Goal: Information Seeking & Learning: Learn about a topic

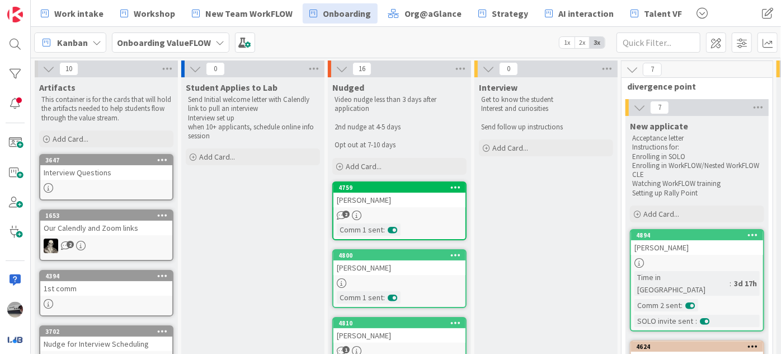
scroll to position [0, 679]
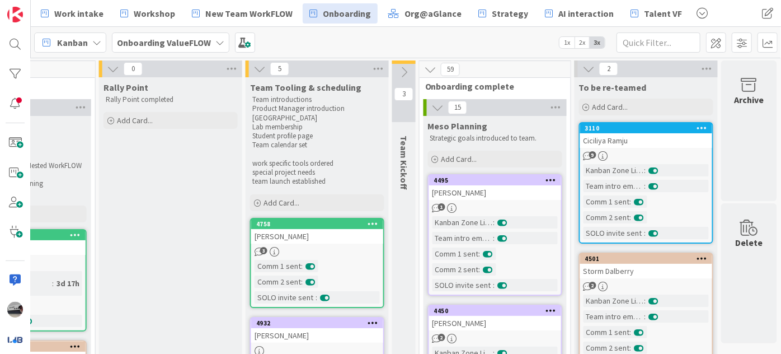
click at [587, 68] on icon at bounding box center [589, 69] width 12 height 12
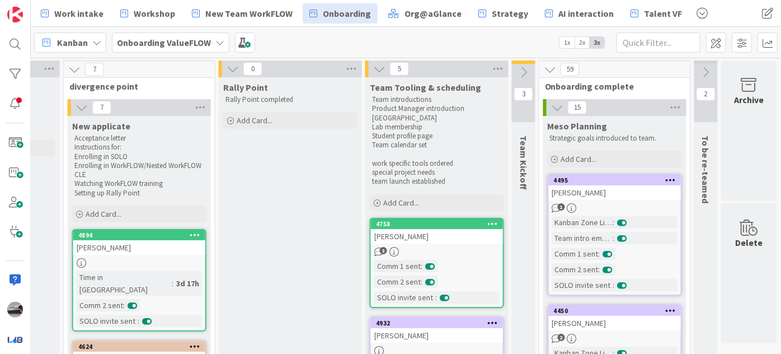
click at [700, 69] on icon at bounding box center [706, 72] width 12 height 12
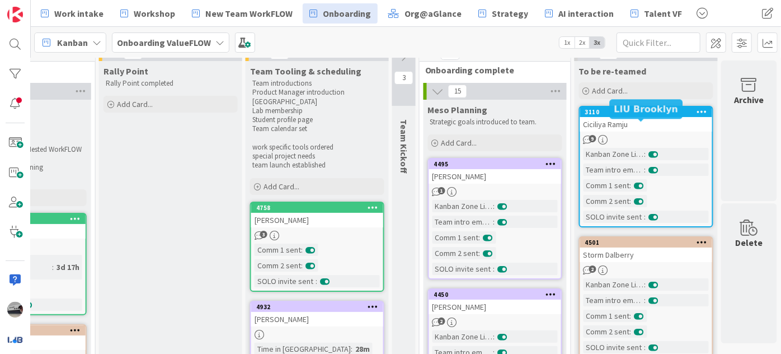
scroll to position [0, 685]
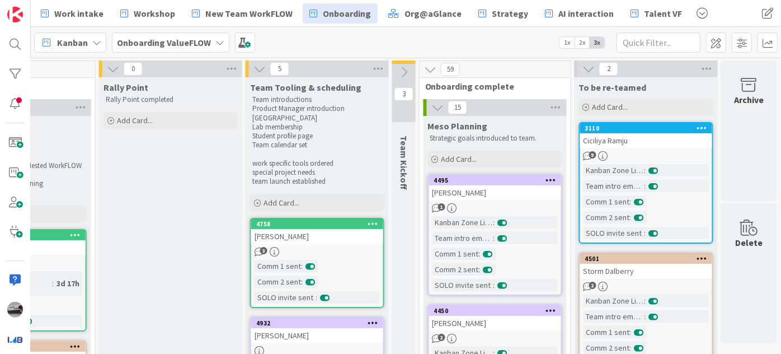
click at [583, 67] on icon at bounding box center [589, 69] width 12 height 12
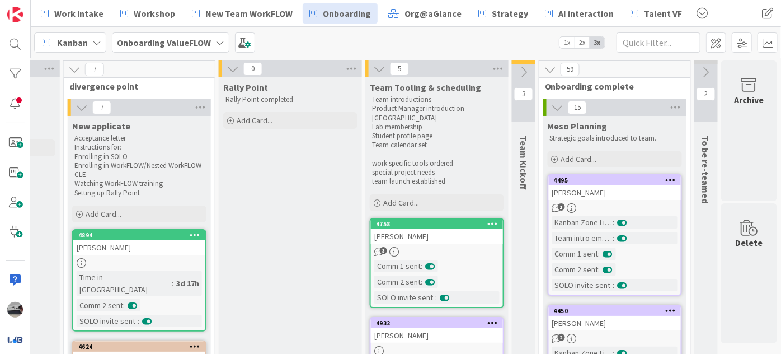
scroll to position [0, 565]
click at [547, 69] on icon at bounding box center [550, 69] width 12 height 12
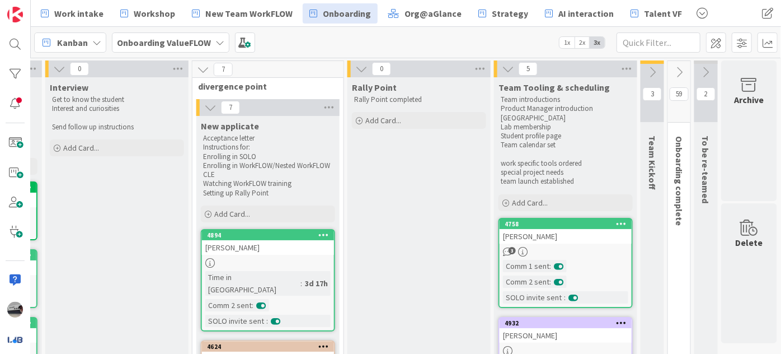
click at [647, 68] on icon at bounding box center [653, 72] width 12 height 12
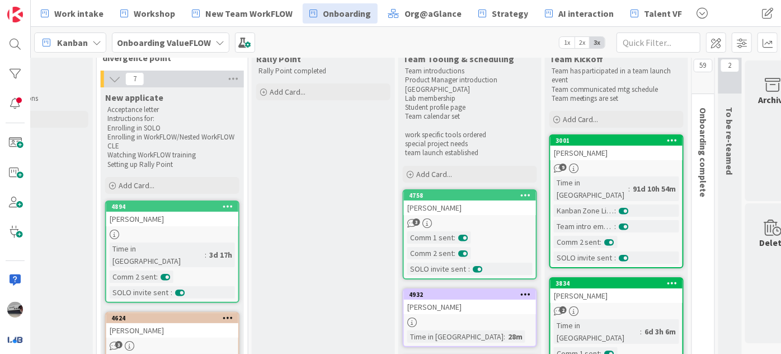
scroll to position [0, 525]
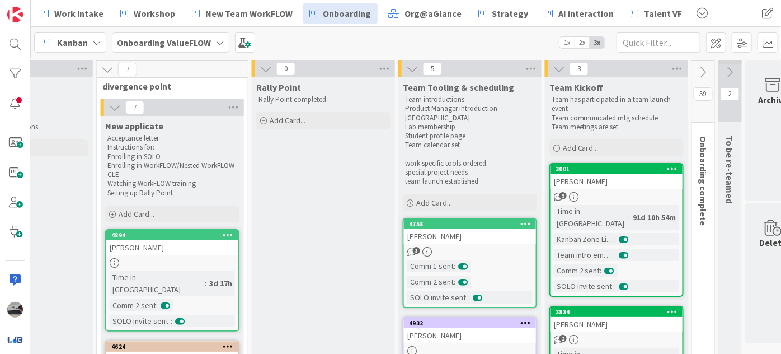
click at [559, 66] on icon at bounding box center [559, 69] width 12 height 12
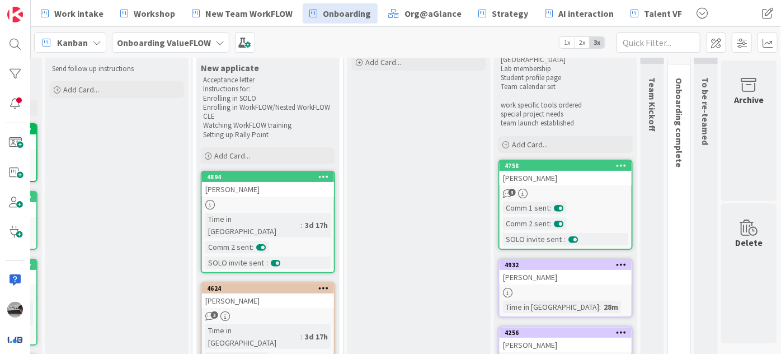
scroll to position [0, 436]
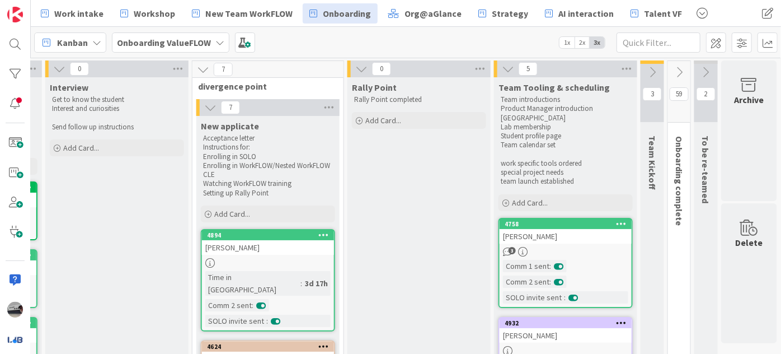
click at [503, 68] on icon at bounding box center [508, 69] width 12 height 12
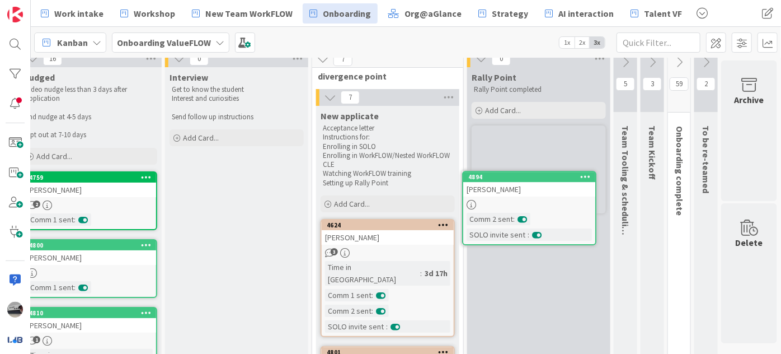
scroll to position [0, 317]
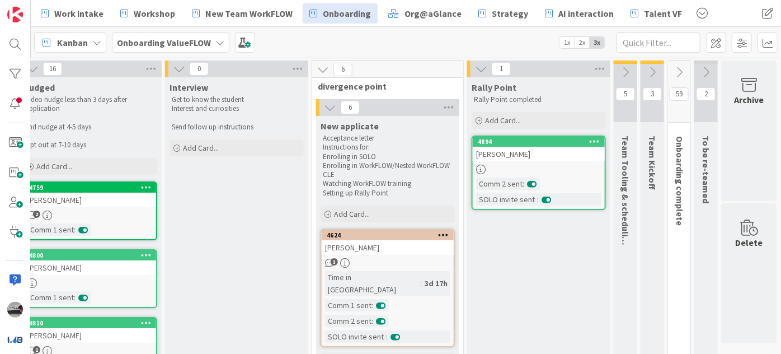
click at [620, 73] on icon at bounding box center [626, 72] width 12 height 12
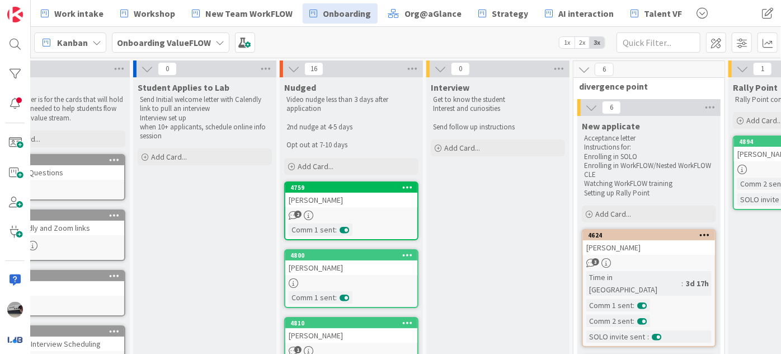
scroll to position [0, 0]
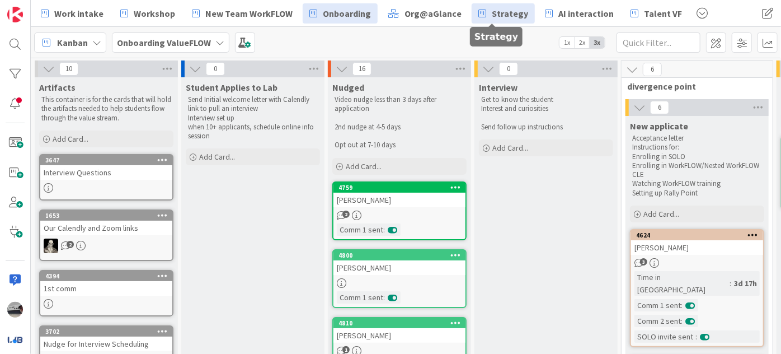
click at [516, 11] on link "Strategy" at bounding box center [503, 13] width 63 height 20
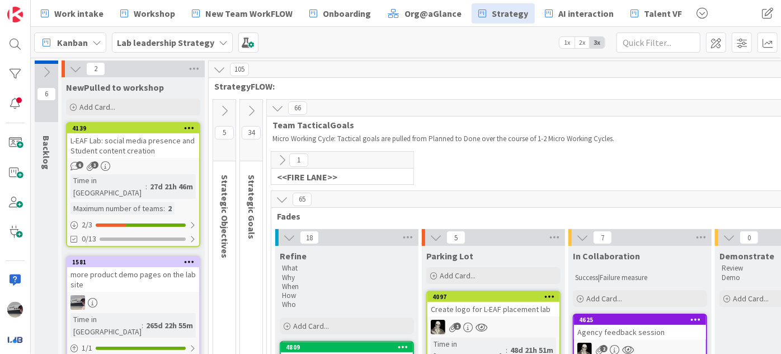
click at [285, 235] on icon at bounding box center [289, 237] width 12 height 12
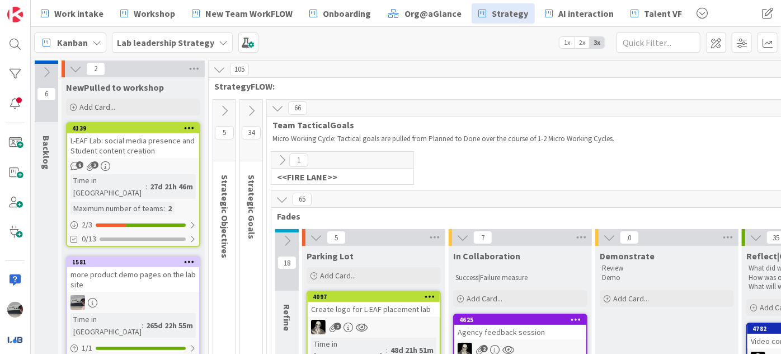
click at [321, 235] on icon at bounding box center [316, 237] width 12 height 12
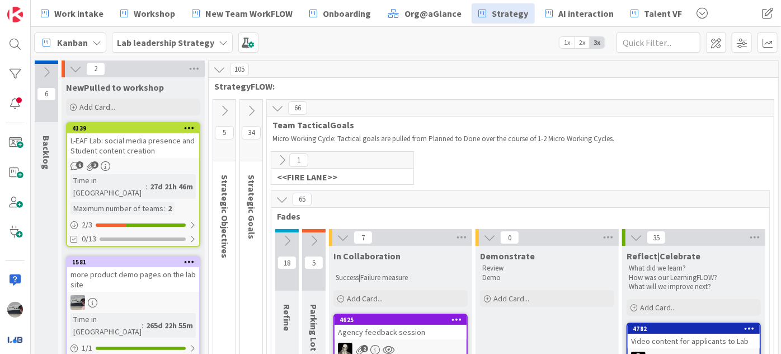
click at [345, 236] on icon at bounding box center [343, 237] width 12 height 12
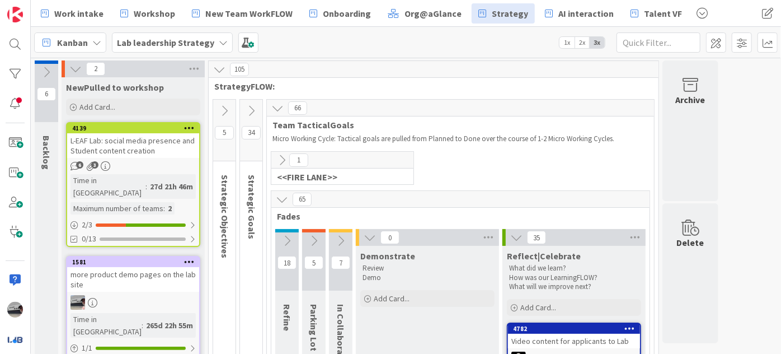
click at [368, 233] on icon at bounding box center [370, 237] width 12 height 12
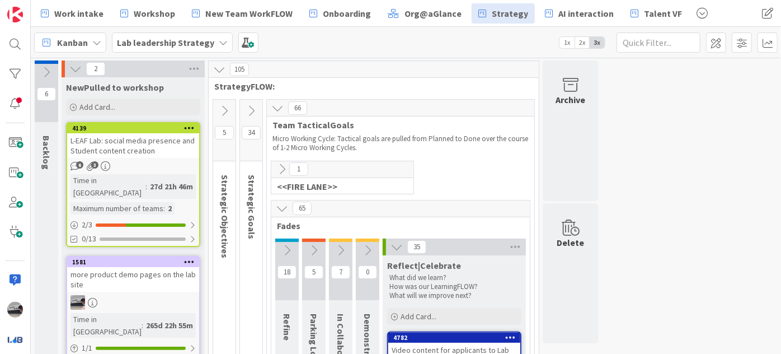
click at [397, 246] on icon at bounding box center [397, 247] width 12 height 12
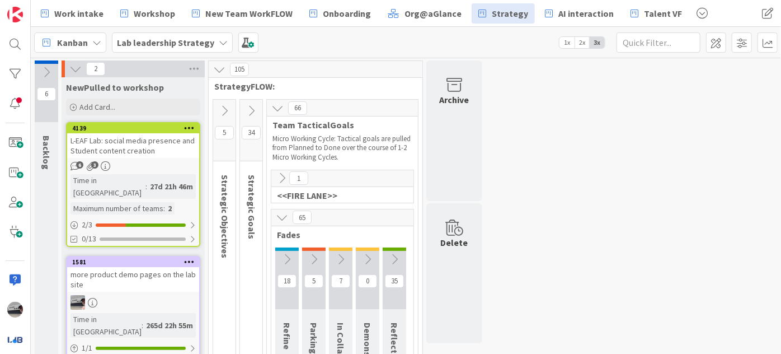
click at [284, 174] on icon at bounding box center [282, 178] width 12 height 12
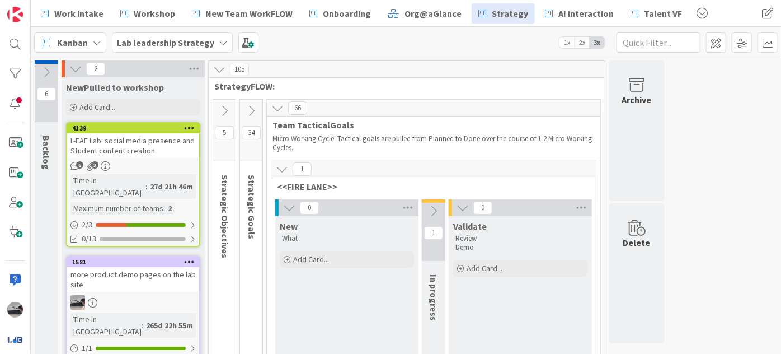
click at [429, 212] on icon at bounding box center [434, 211] width 12 height 12
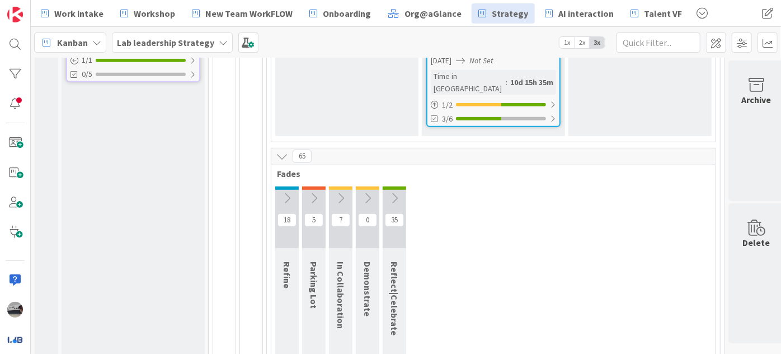
scroll to position [305, 0]
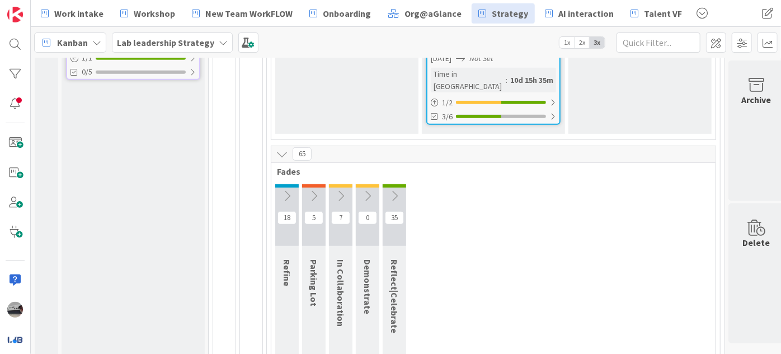
click at [391, 190] on icon at bounding box center [394, 196] width 12 height 12
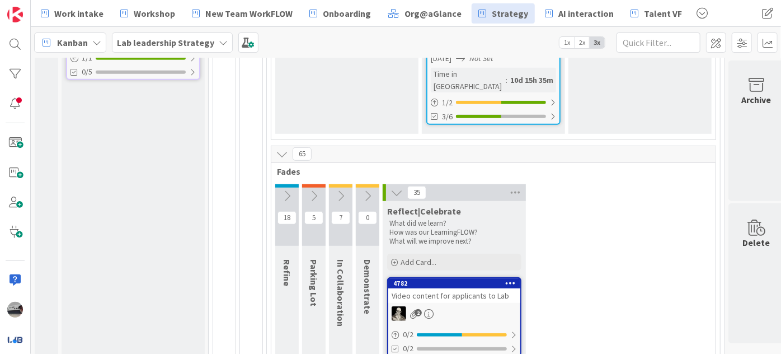
click at [368, 190] on icon at bounding box center [368, 196] width 12 height 12
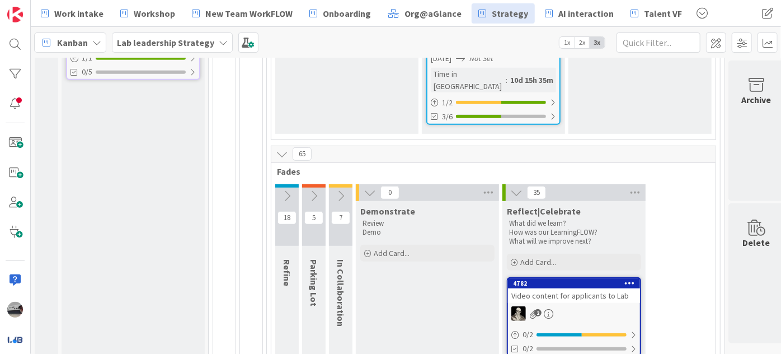
click at [341, 190] on icon at bounding box center [341, 196] width 12 height 12
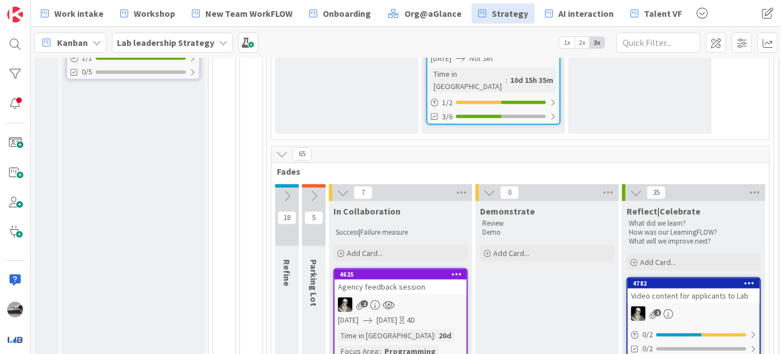
click at [311, 190] on icon at bounding box center [314, 196] width 12 height 12
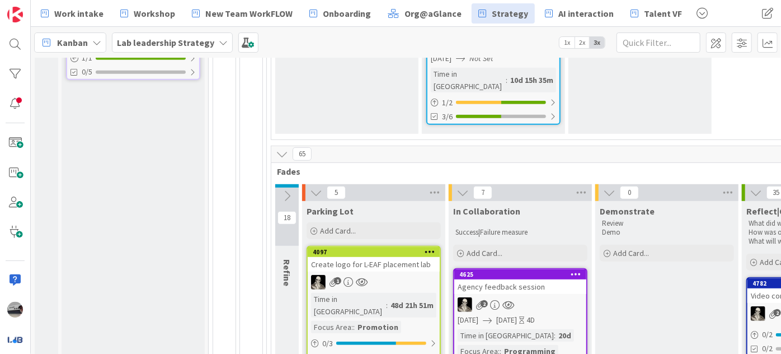
click at [284, 190] on icon at bounding box center [287, 196] width 12 height 12
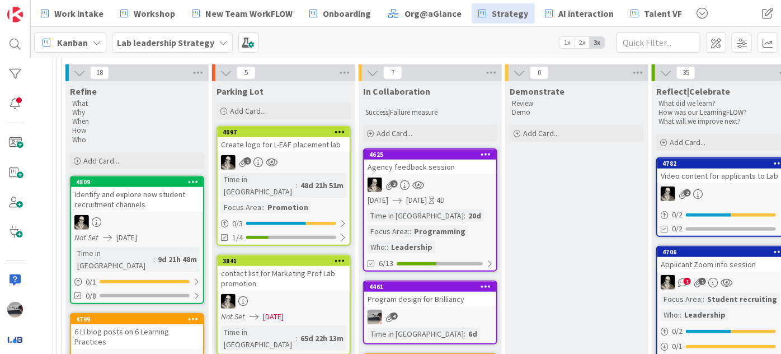
scroll to position [458, 210]
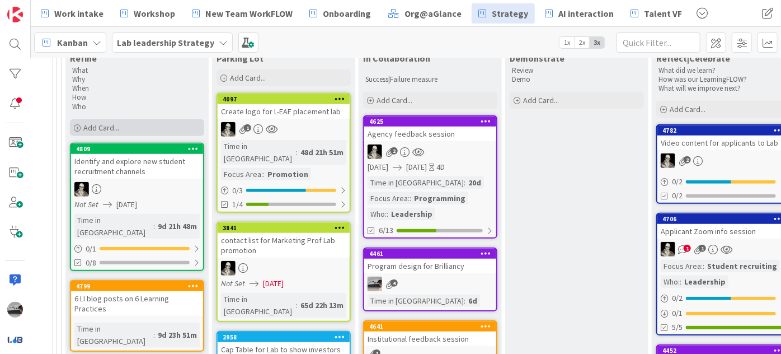
click at [137, 119] on div "Add Card..." at bounding box center [137, 127] width 134 height 17
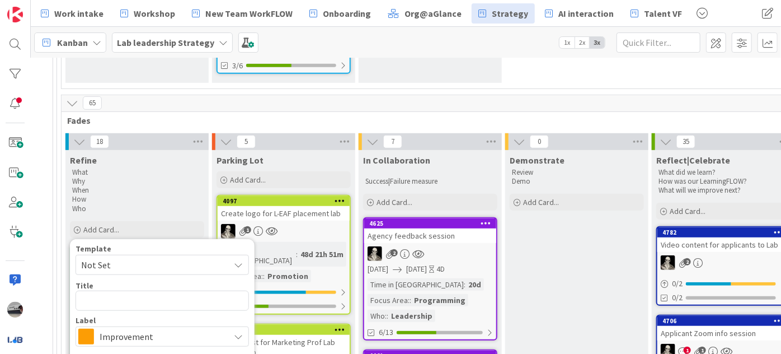
click at [120, 154] on div "Refine" at bounding box center [137, 159] width 134 height 11
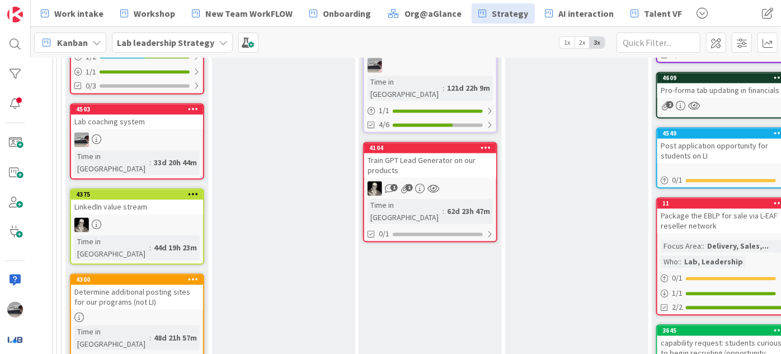
scroll to position [1120, 210]
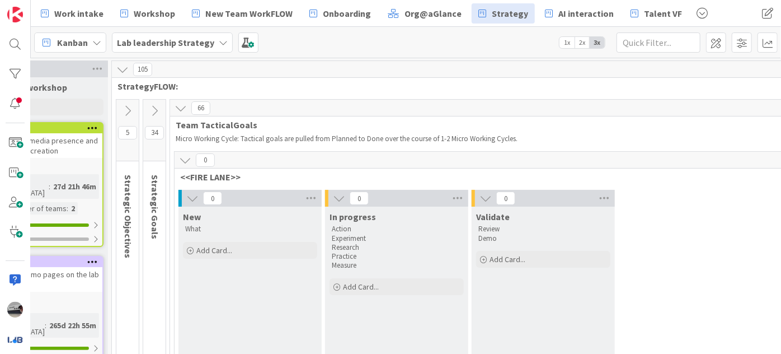
scroll to position [0, 96]
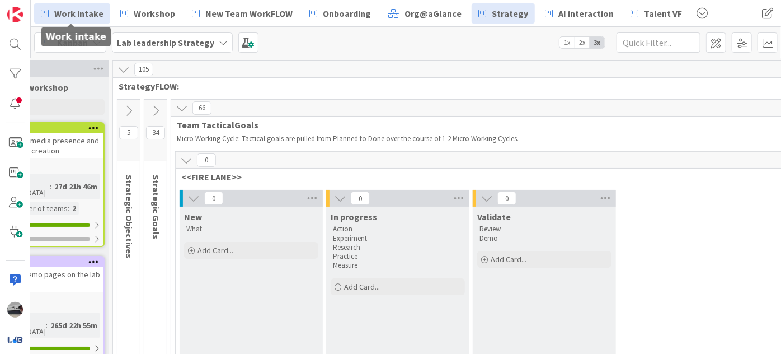
click at [84, 13] on span "Work intake" at bounding box center [78, 13] width 49 height 13
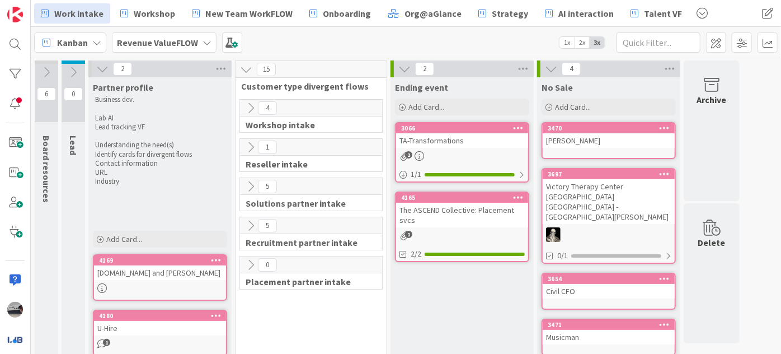
click at [243, 226] on button at bounding box center [250, 225] width 15 height 15
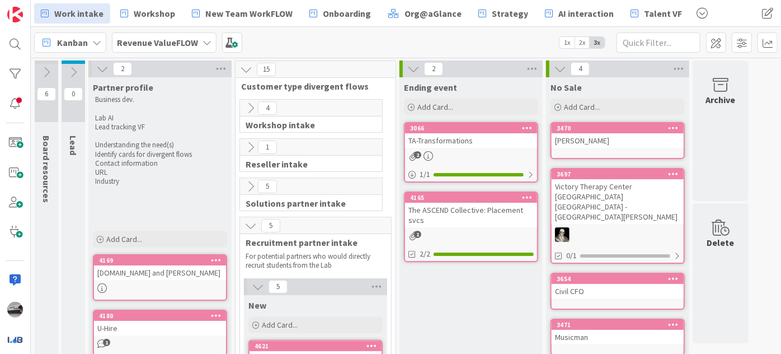
click at [248, 182] on icon at bounding box center [251, 186] width 12 height 12
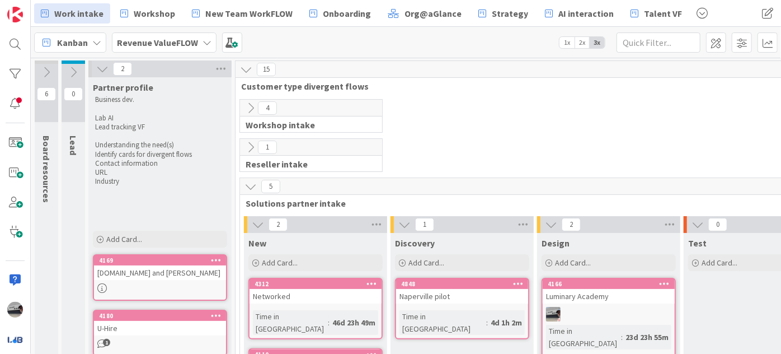
click at [251, 142] on icon at bounding box center [251, 147] width 12 height 12
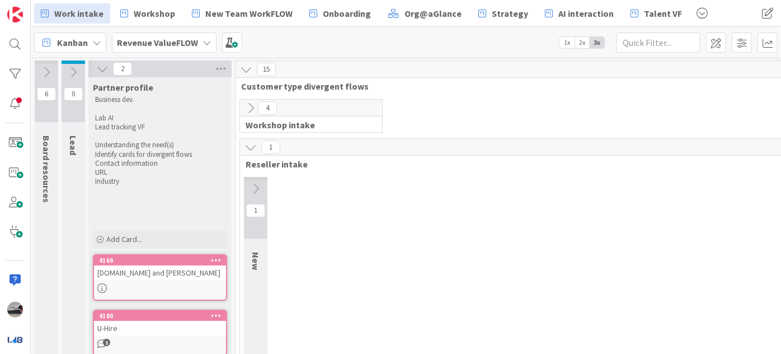
click at [253, 186] on icon at bounding box center [256, 188] width 12 height 12
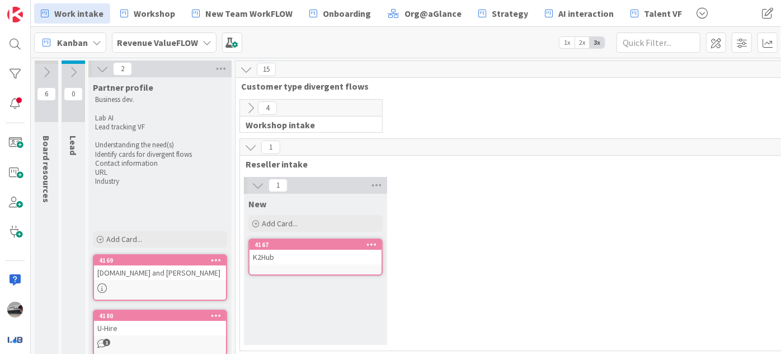
click at [256, 106] on icon at bounding box center [251, 108] width 12 height 12
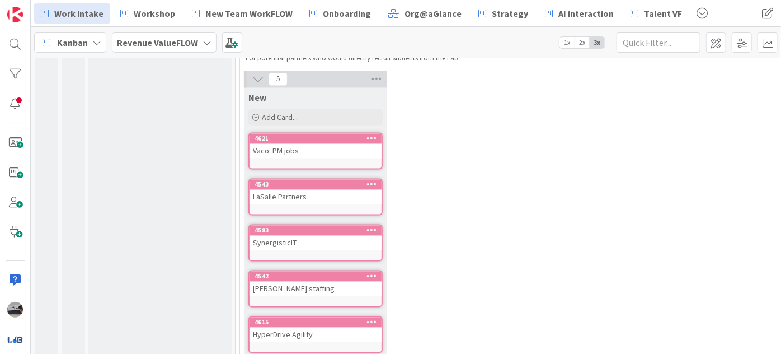
scroll to position [1102, 0]
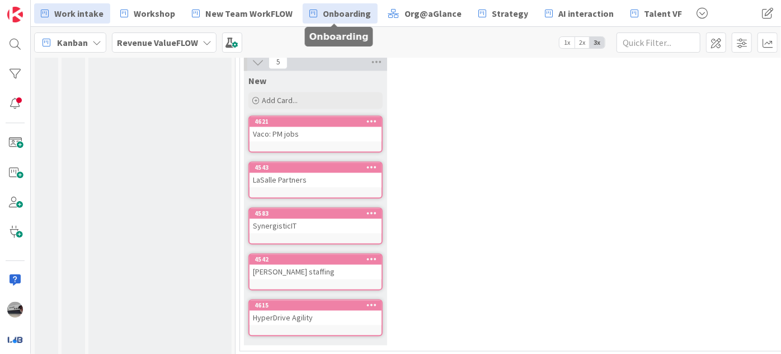
click at [332, 4] on link "Onboarding" at bounding box center [340, 13] width 75 height 20
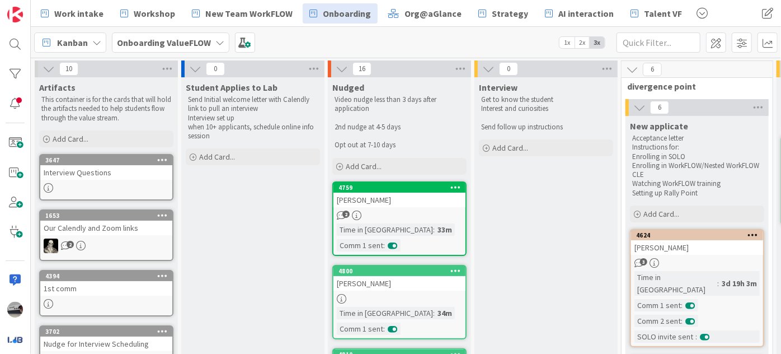
click at [47, 71] on icon at bounding box center [49, 69] width 12 height 12
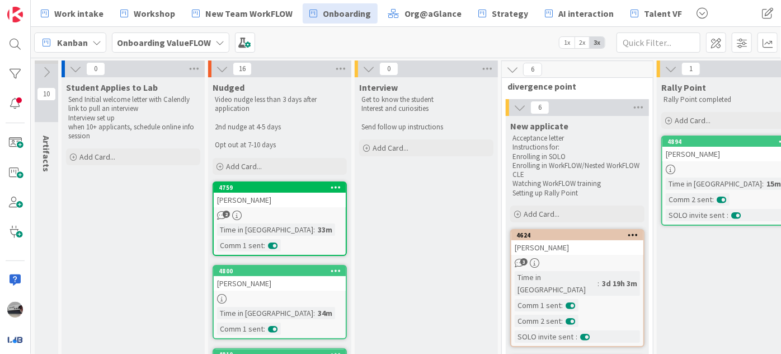
click at [74, 71] on icon at bounding box center [75, 69] width 12 height 12
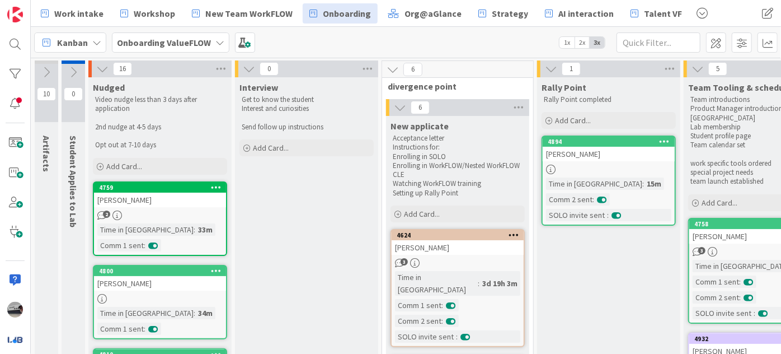
click at [101, 68] on icon at bounding box center [102, 69] width 12 height 12
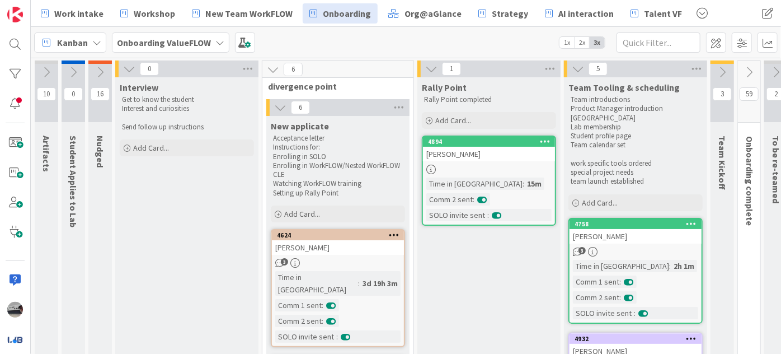
click at [127, 68] on icon at bounding box center [129, 69] width 12 height 12
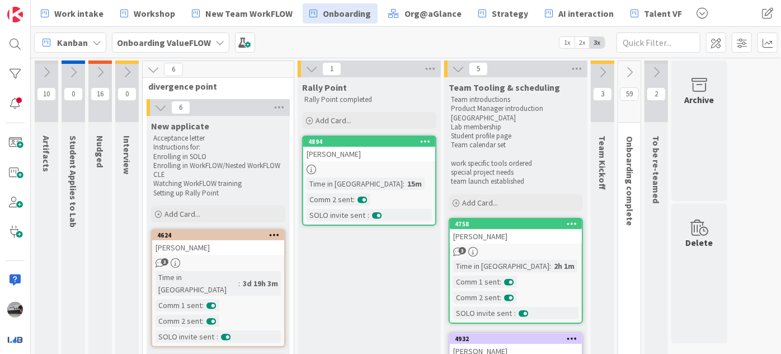
click at [149, 66] on icon at bounding box center [153, 69] width 12 height 12
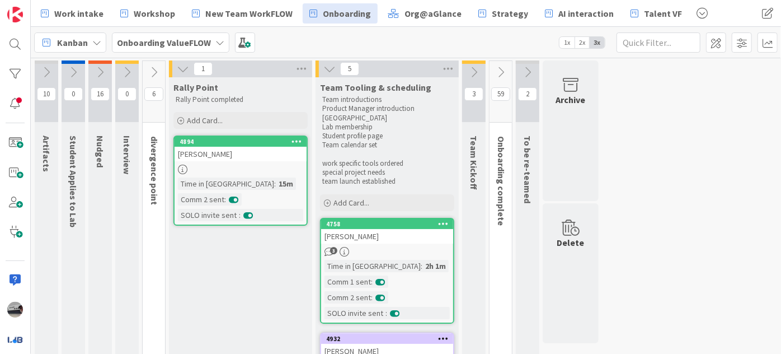
click at [149, 69] on icon at bounding box center [154, 72] width 12 height 12
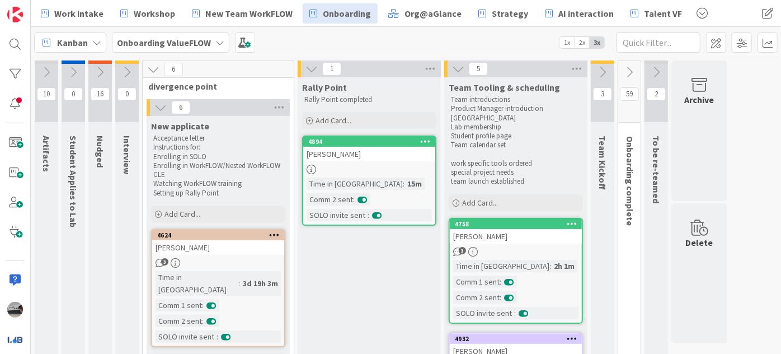
click at [600, 68] on icon at bounding box center [603, 72] width 12 height 12
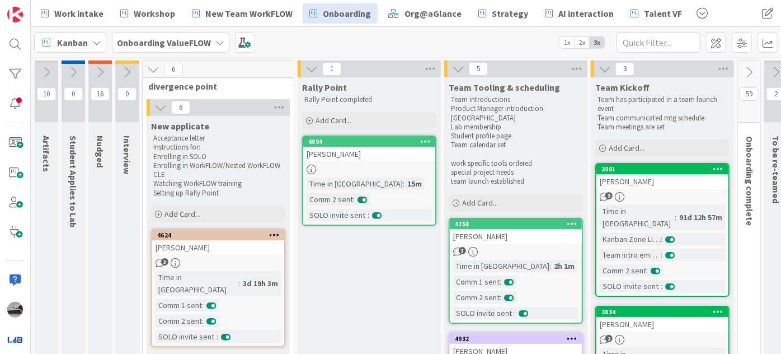
click at [748, 75] on icon at bounding box center [749, 72] width 12 height 12
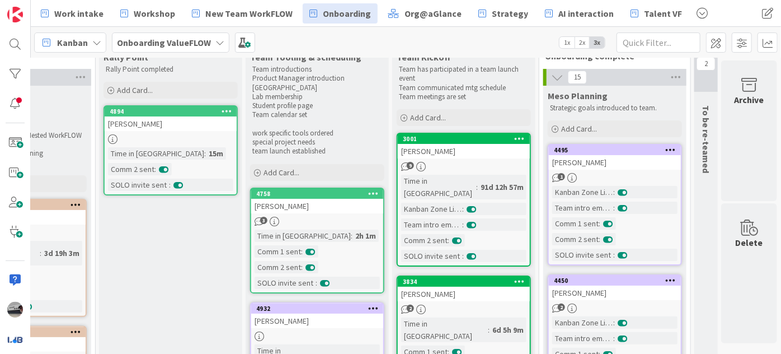
scroll to position [0, 205]
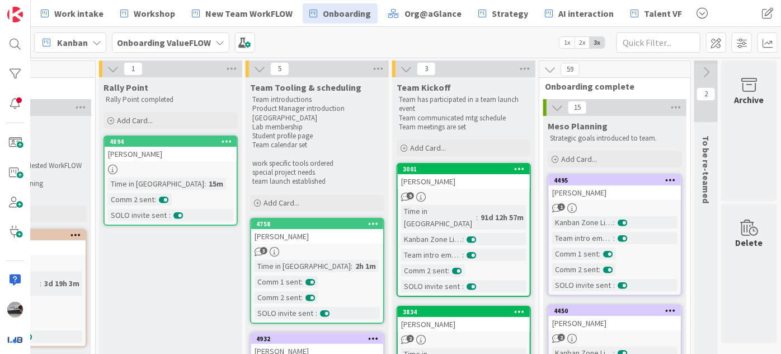
click at [701, 67] on icon at bounding box center [706, 72] width 12 height 12
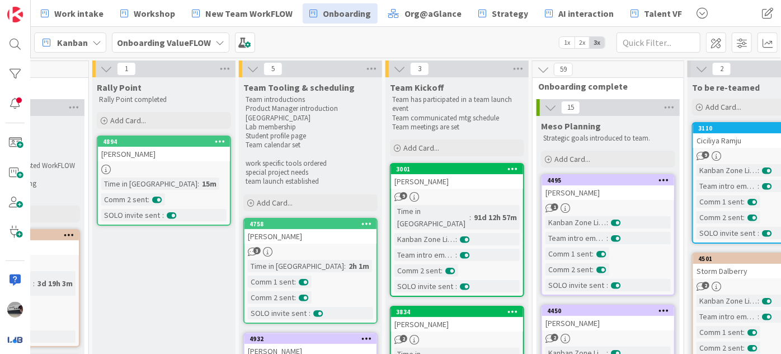
scroll to position [0, 325]
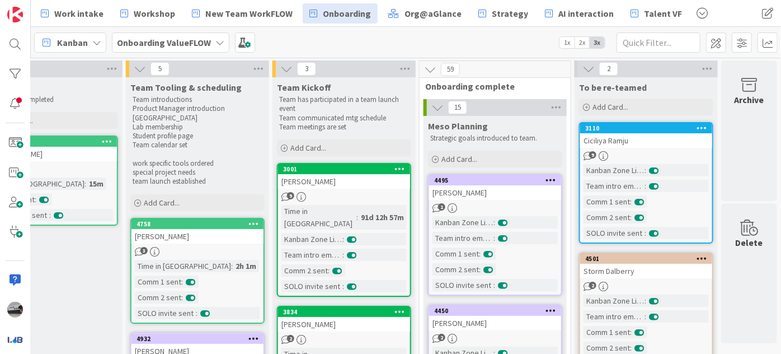
click at [625, 144] on div "Ciciliya Ramju" at bounding box center [646, 140] width 132 height 15
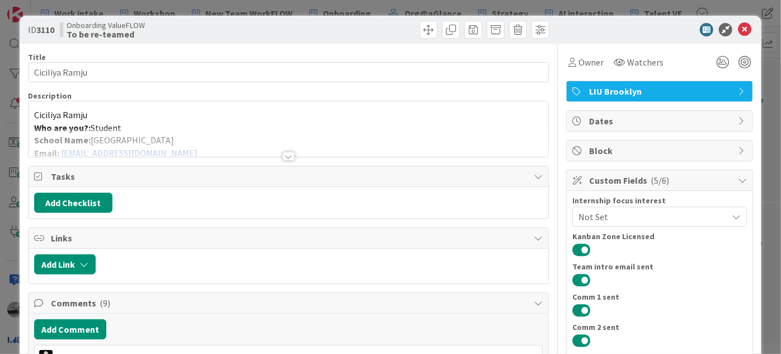
click at [290, 157] on div at bounding box center [289, 156] width 12 height 9
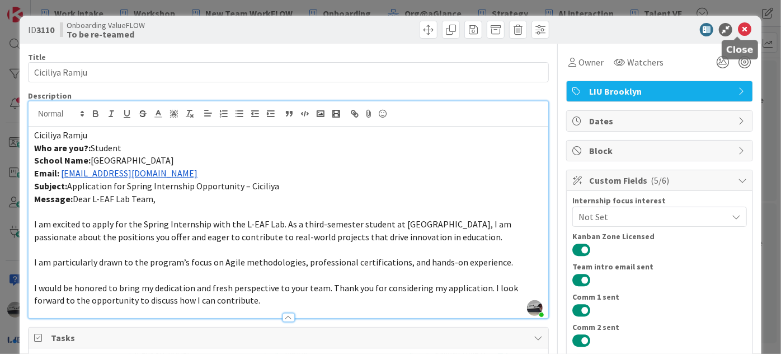
click at [739, 26] on icon at bounding box center [744, 29] width 13 height 13
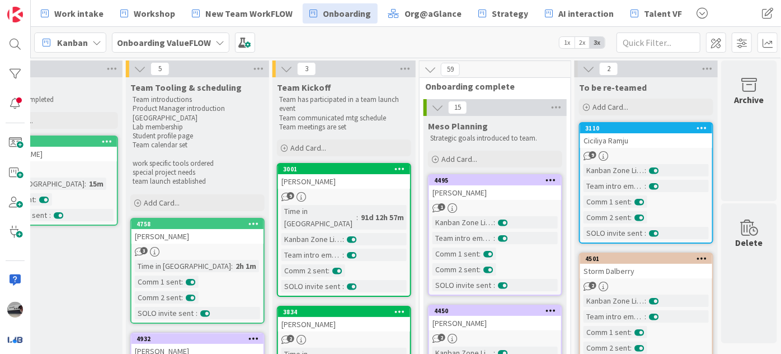
click at [636, 273] on div "Storm Dalberry" at bounding box center [646, 271] width 132 height 15
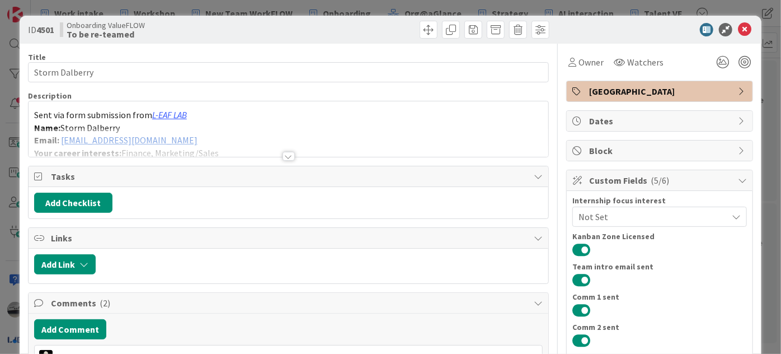
click at [285, 157] on div at bounding box center [289, 156] width 12 height 9
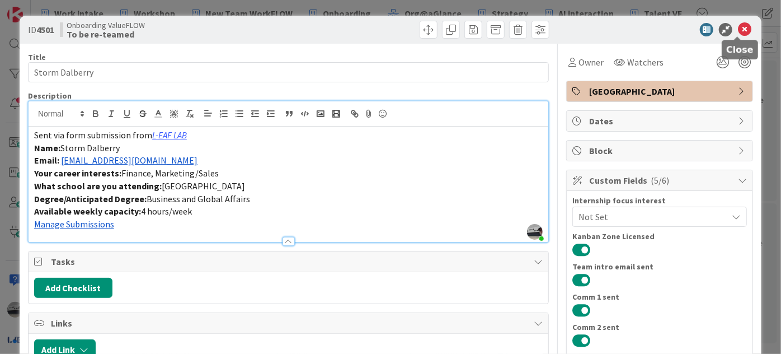
click at [738, 26] on icon at bounding box center [744, 29] width 13 height 13
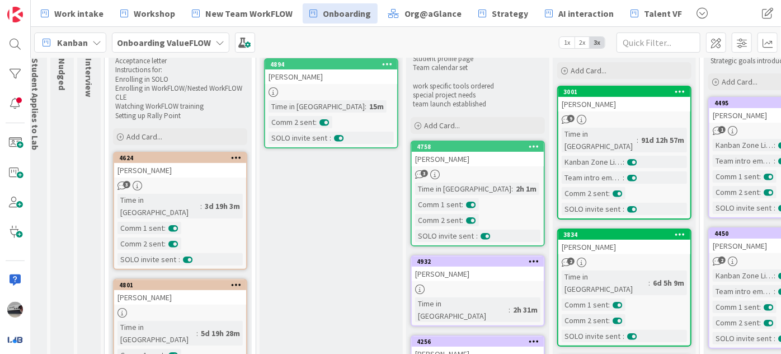
scroll to position [101, 38]
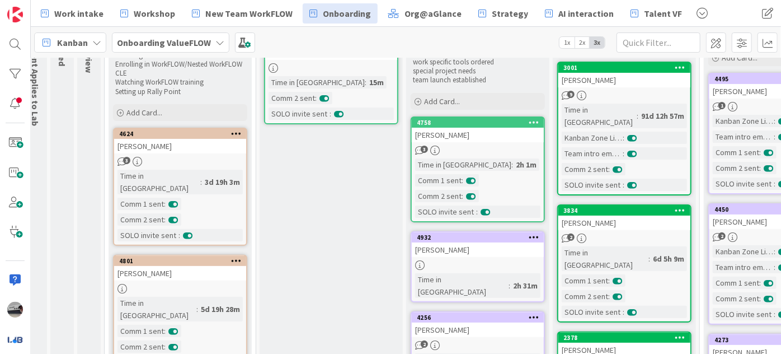
click at [198, 147] on div "[PERSON_NAME]" at bounding box center [180, 146] width 132 height 15
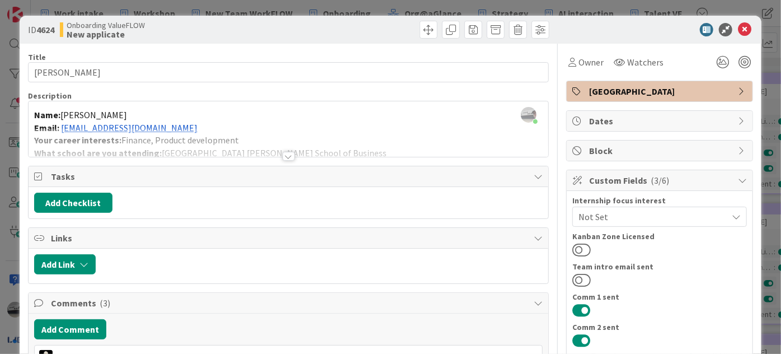
click at [288, 158] on div at bounding box center [289, 156] width 12 height 9
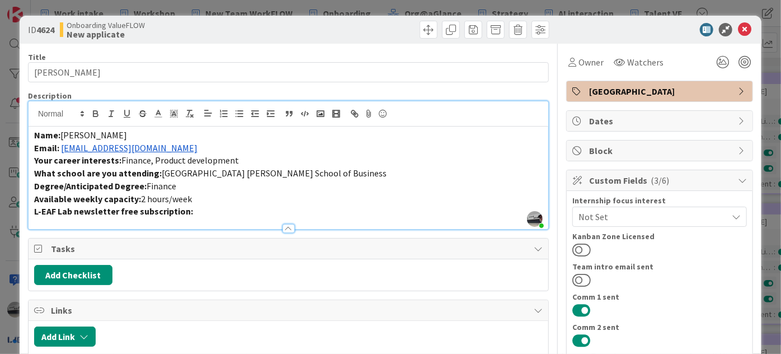
drag, startPoint x: 239, startPoint y: 161, endPoint x: 118, endPoint y: 156, distance: 121.0
click at [118, 156] on p "Your career interests: Finance, Product development" at bounding box center [288, 160] width 509 height 13
click at [741, 27] on icon at bounding box center [744, 29] width 13 height 13
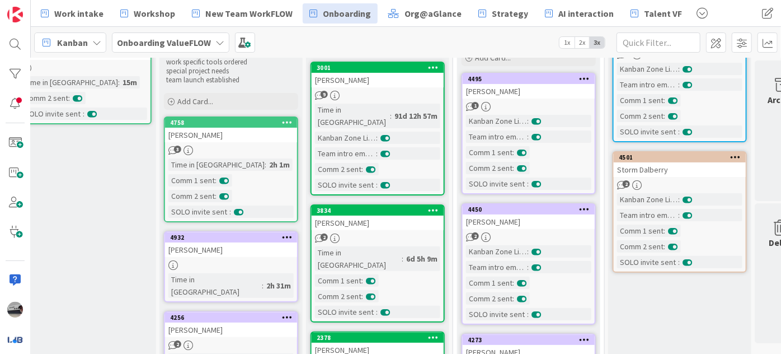
scroll to position [101, 325]
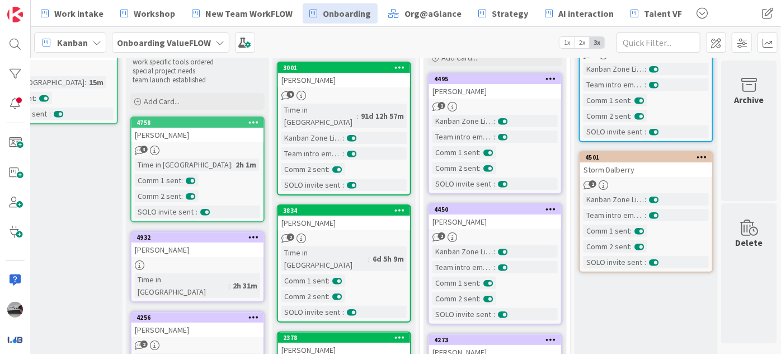
click at [612, 167] on div "Storm Dalberry" at bounding box center [646, 169] width 132 height 15
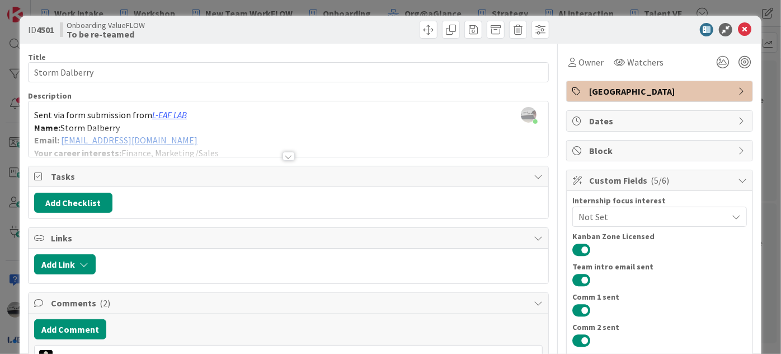
click at [285, 156] on div at bounding box center [289, 156] width 12 height 9
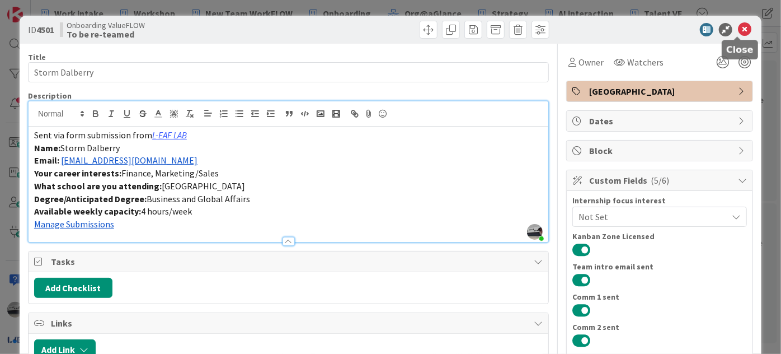
click at [740, 28] on icon at bounding box center [744, 29] width 13 height 13
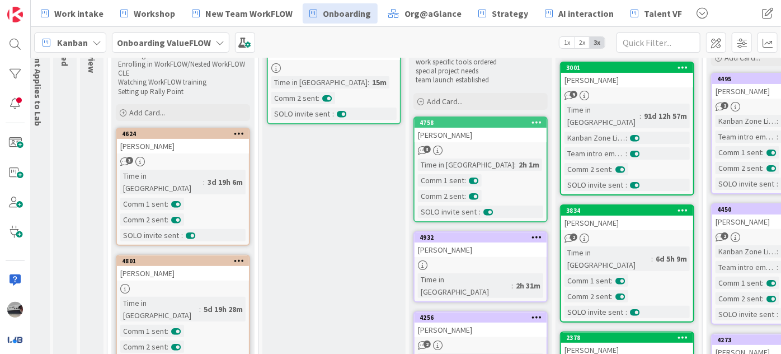
scroll to position [101, 18]
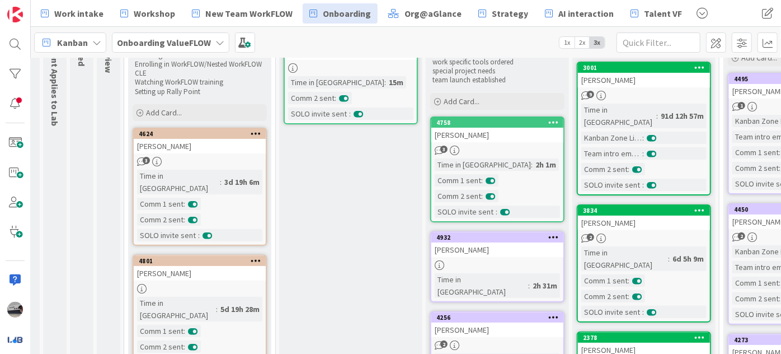
click at [189, 147] on div "[PERSON_NAME]" at bounding box center [200, 146] width 132 height 15
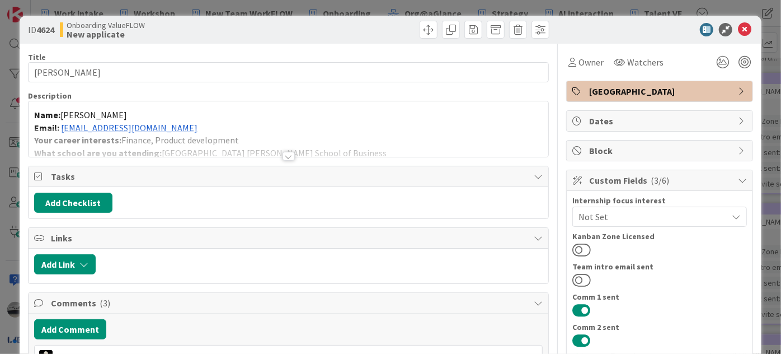
click at [656, 89] on span "[GEOGRAPHIC_DATA]" at bounding box center [660, 91] width 143 height 13
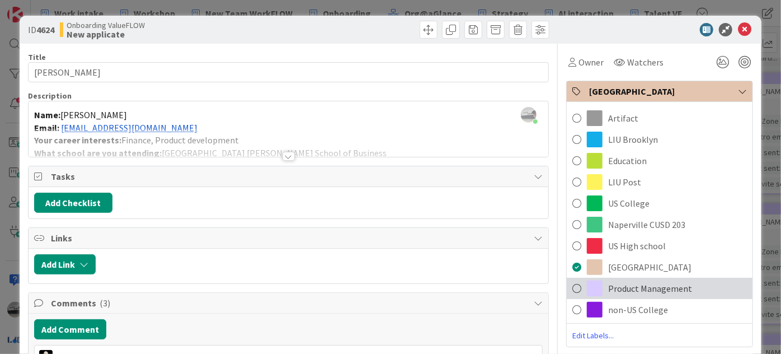
click at [665, 285] on span "Product Management" at bounding box center [650, 288] width 84 height 13
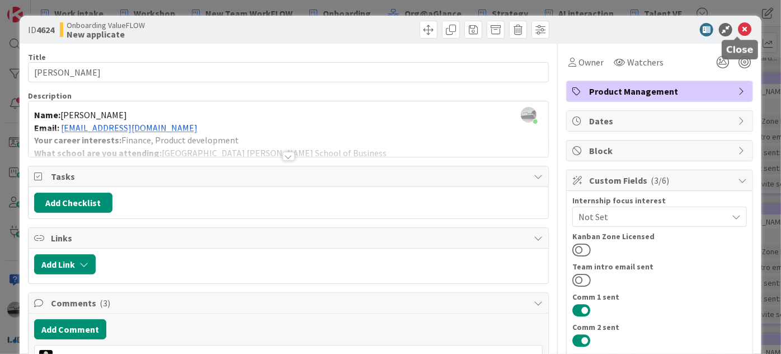
click at [738, 28] on icon at bounding box center [744, 29] width 13 height 13
